Goal: Transaction & Acquisition: Download file/media

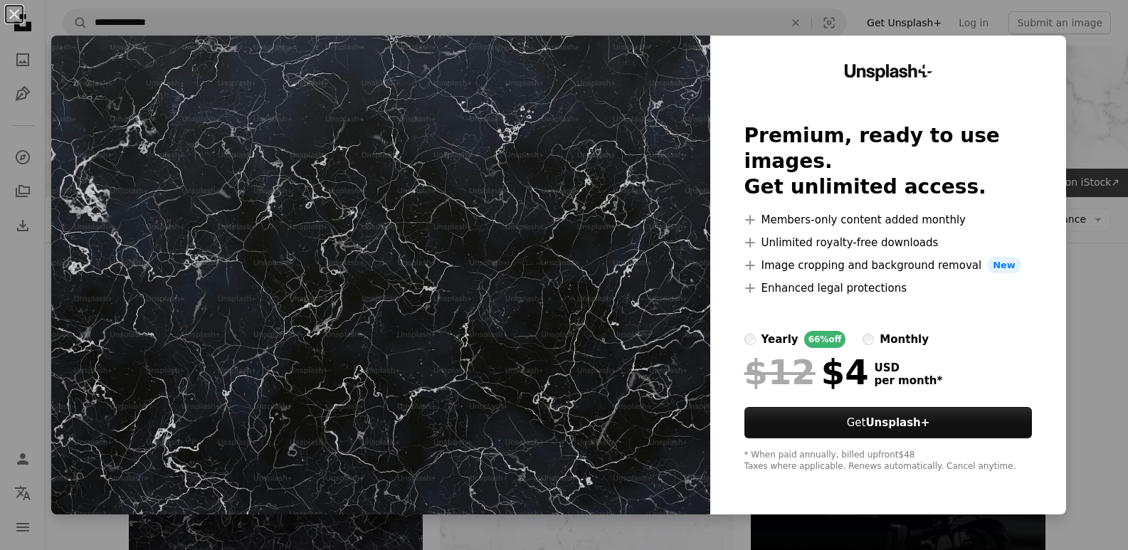
scroll to position [71, 0]
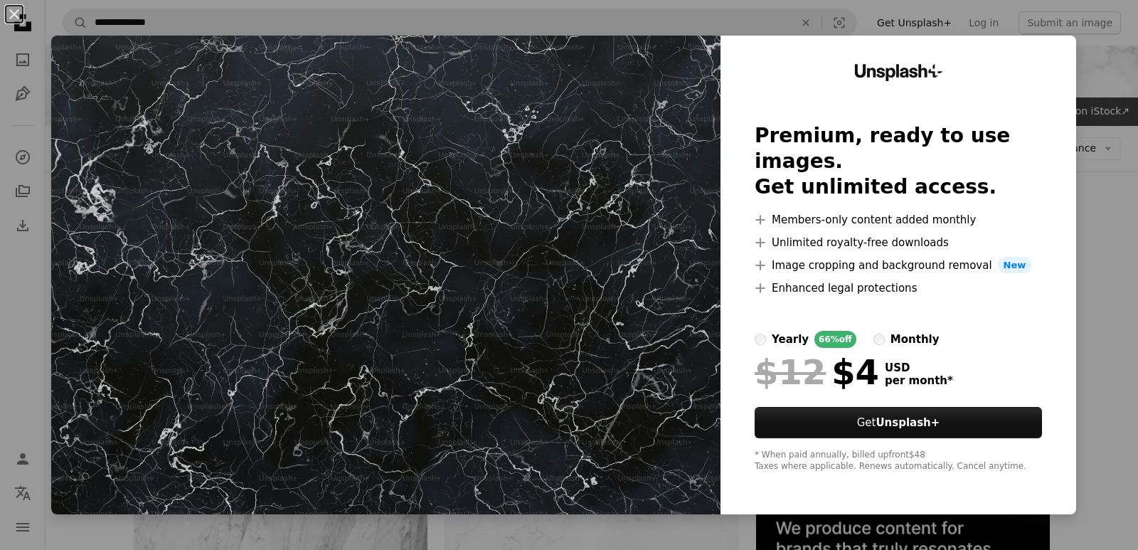
click at [1062, 48] on div "Unsplash+ Premium, ready to use images. Get unlimited access. A plus sign Membe…" at bounding box center [899, 275] width 356 height 479
click at [9, 10] on button "An X shape" at bounding box center [14, 14] width 17 height 17
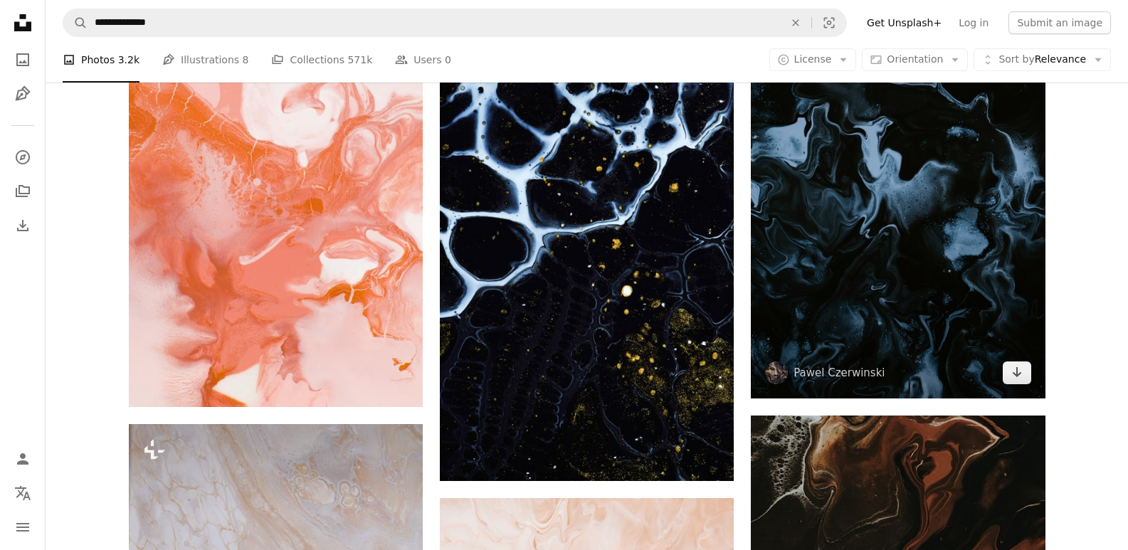
scroll to position [1637, 0]
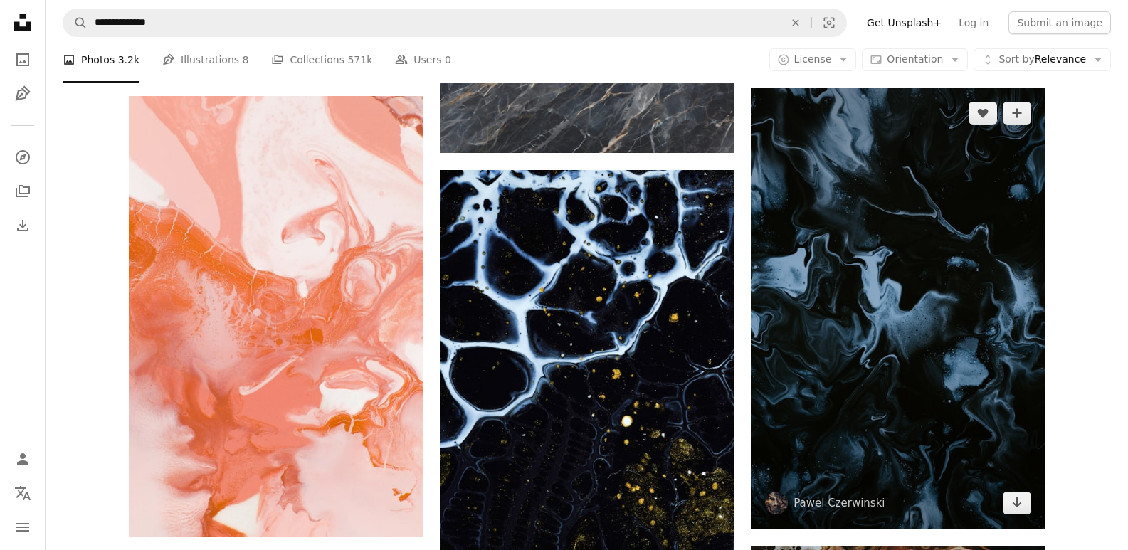
click at [897, 329] on img at bounding box center [898, 308] width 294 height 441
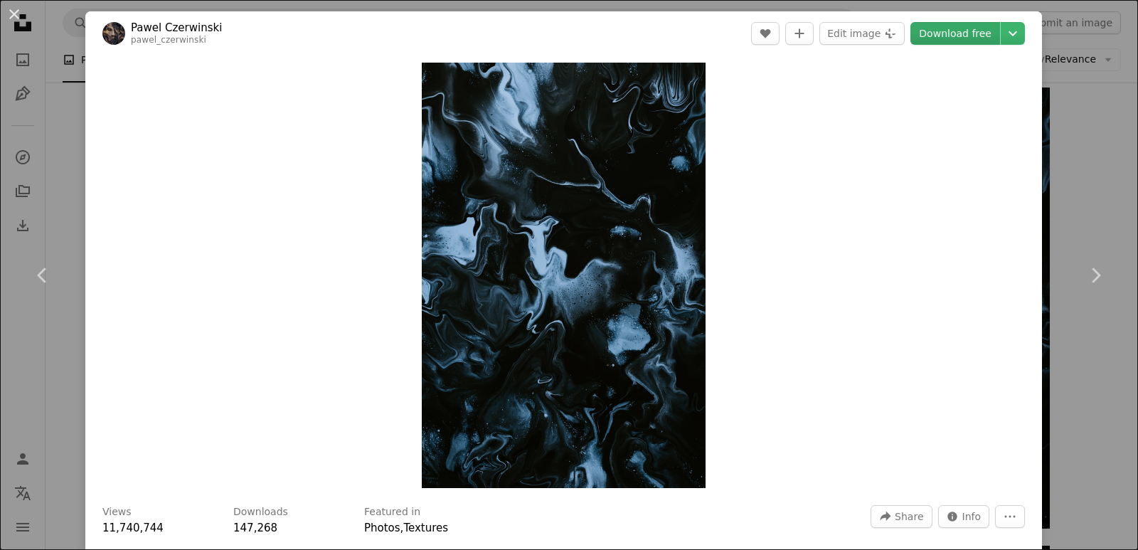
click at [953, 31] on link "Download free" at bounding box center [956, 33] width 90 height 23
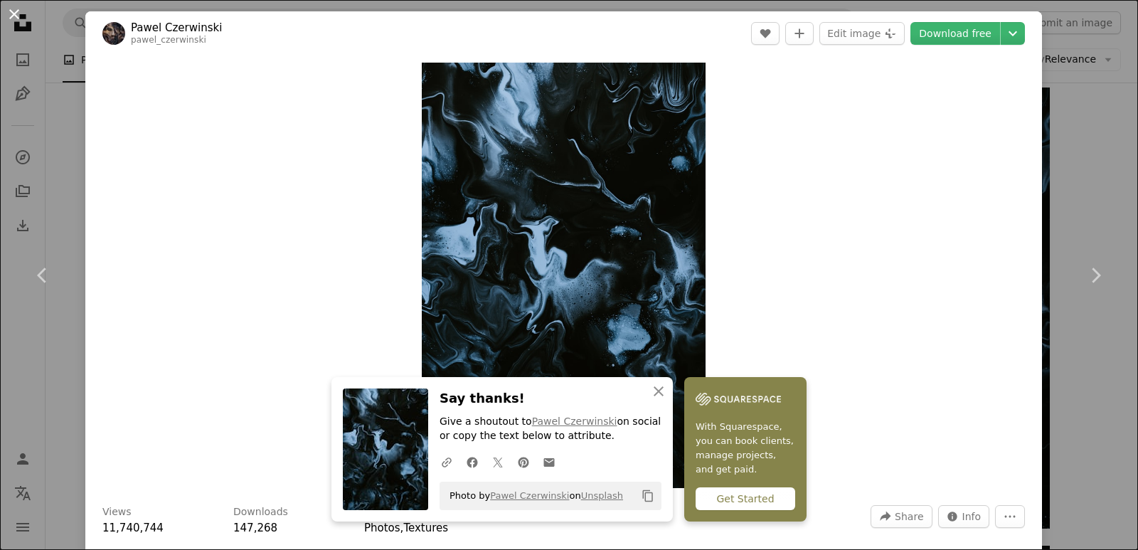
click at [14, 17] on button "An X shape" at bounding box center [14, 14] width 17 height 17
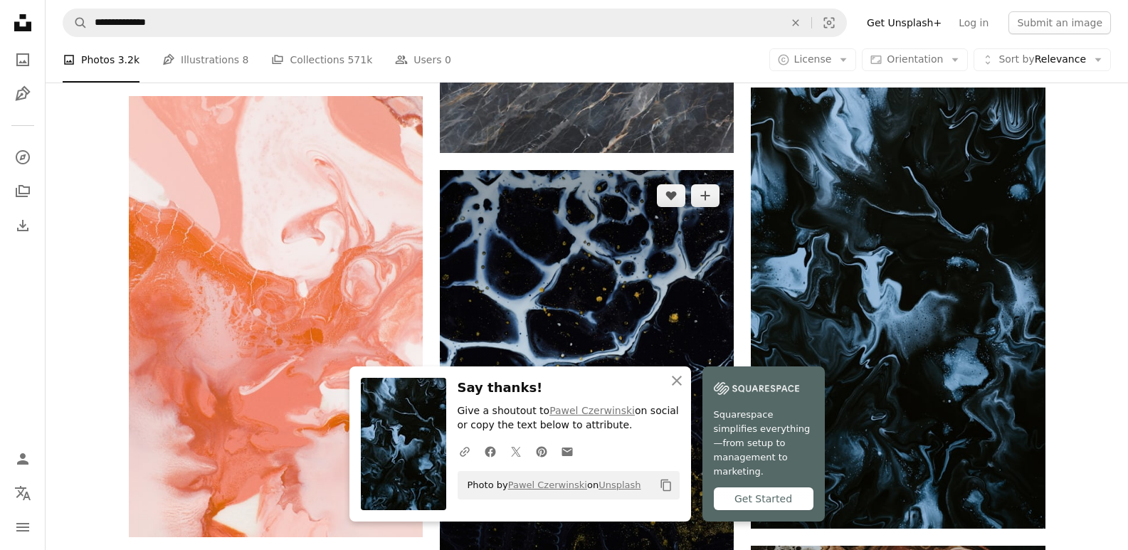
scroll to position [1992, 0]
